Goal: Navigation & Orientation: Find specific page/section

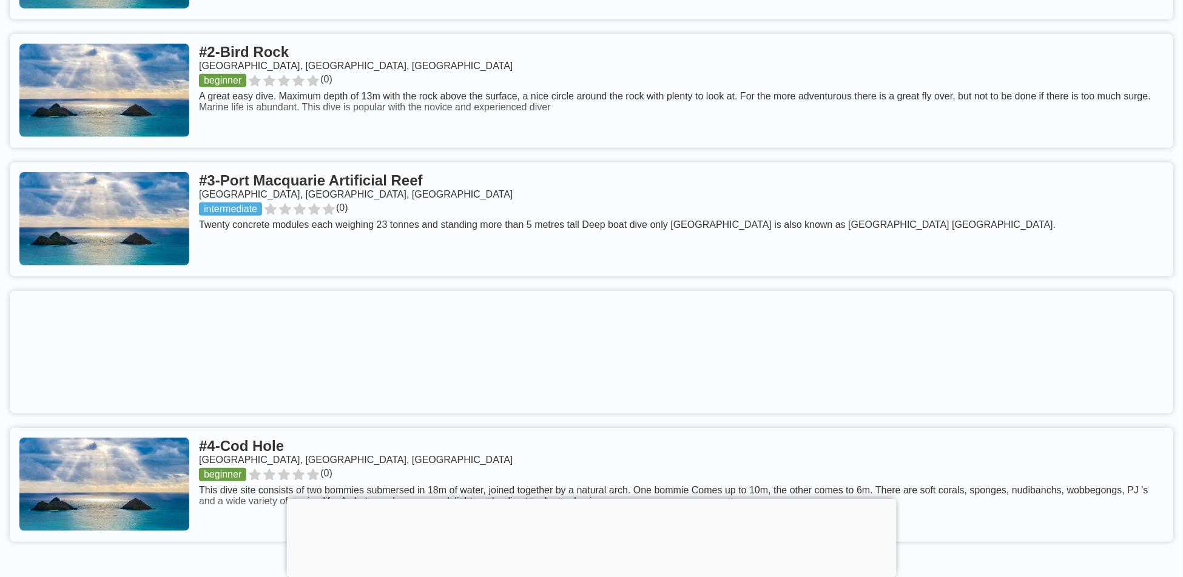
click at [668, 244] on link at bounding box center [591, 220] width 1163 height 114
click at [342, 195] on link at bounding box center [591, 220] width 1163 height 114
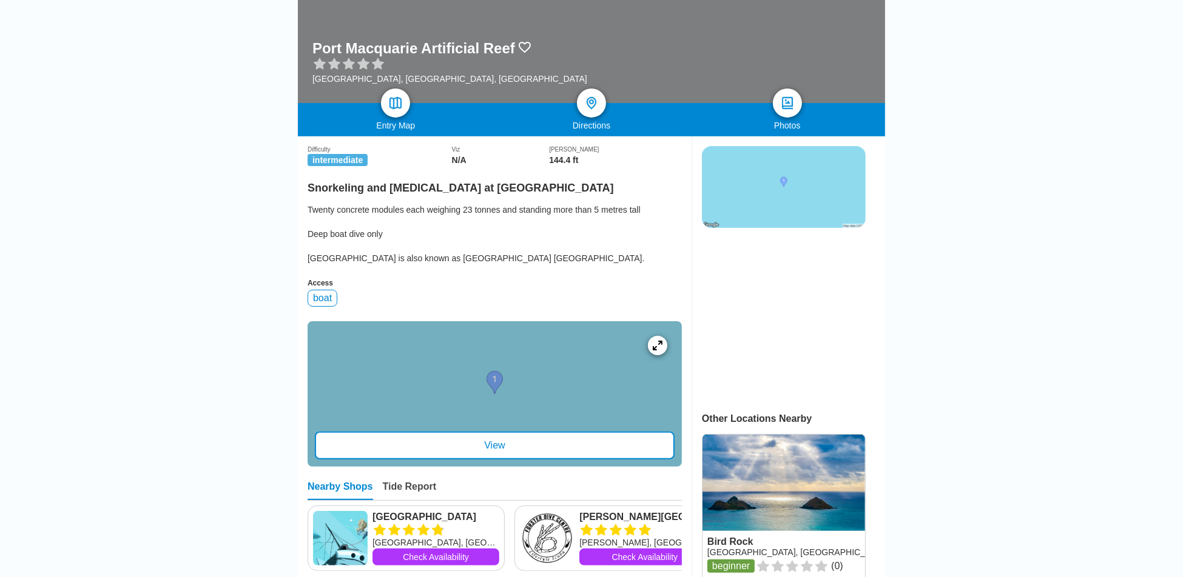
scroll to position [182, 0]
